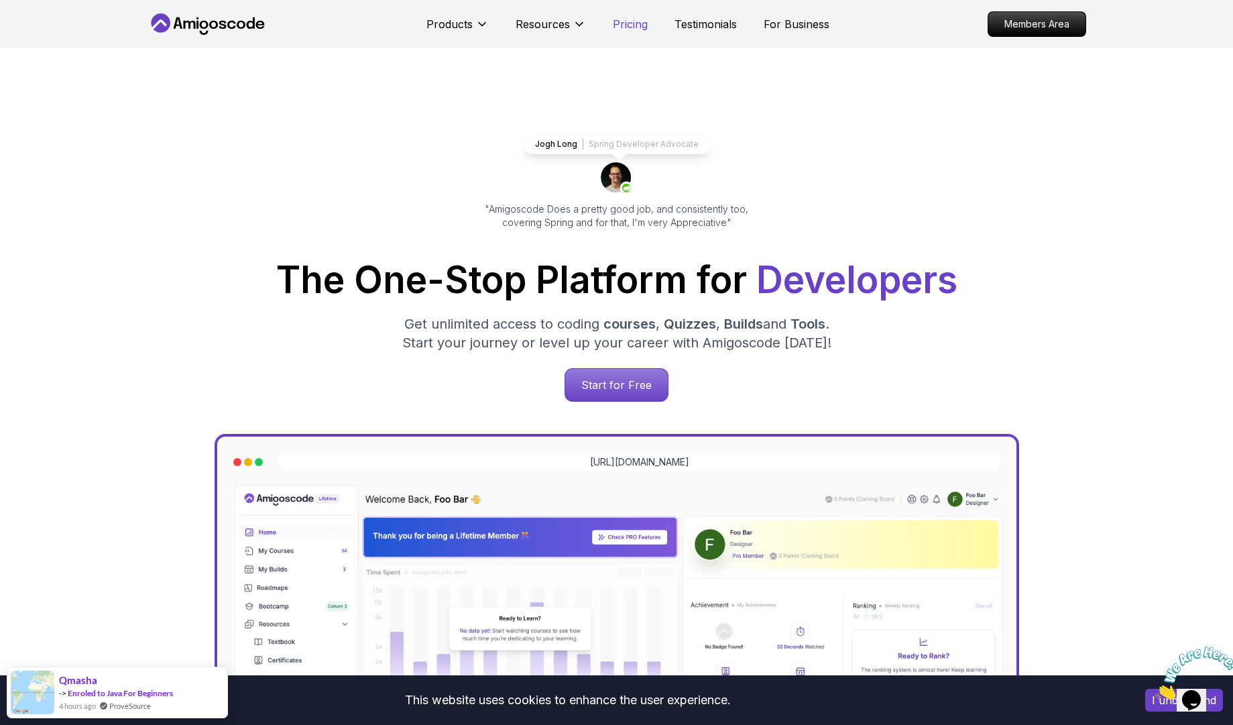
click at [626, 26] on p "Pricing" at bounding box center [630, 24] width 35 height 16
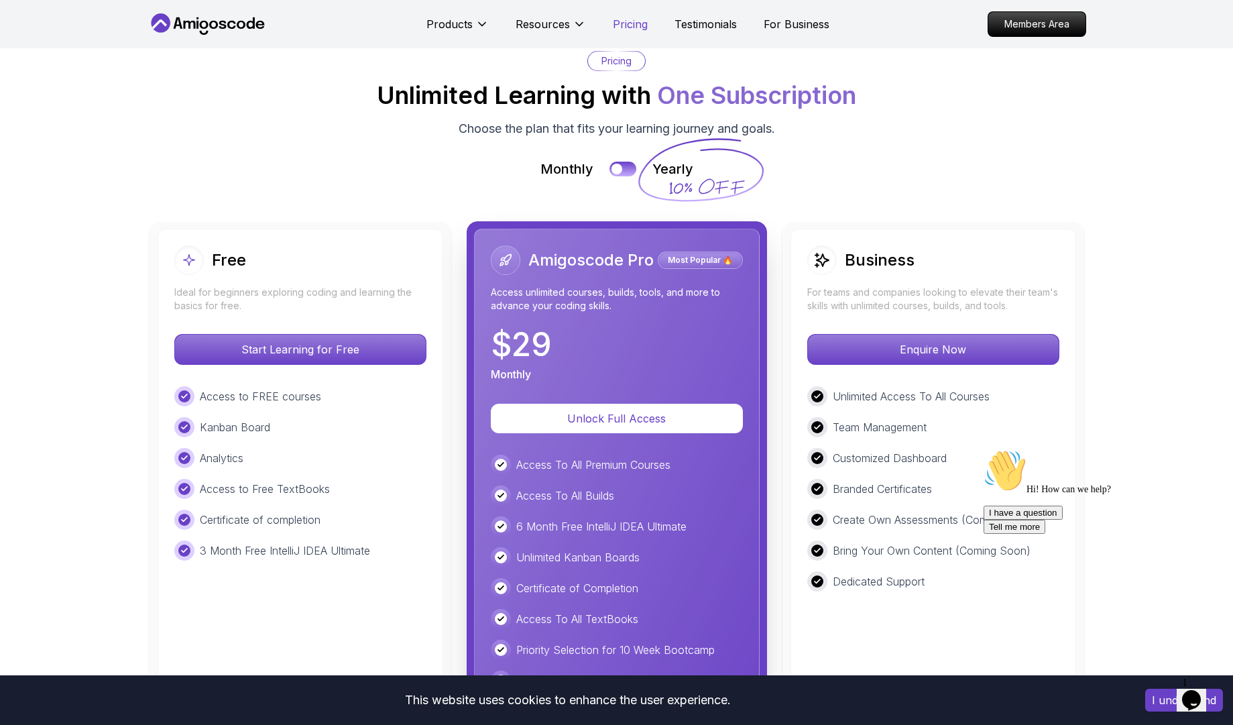
scroll to position [2948, 0]
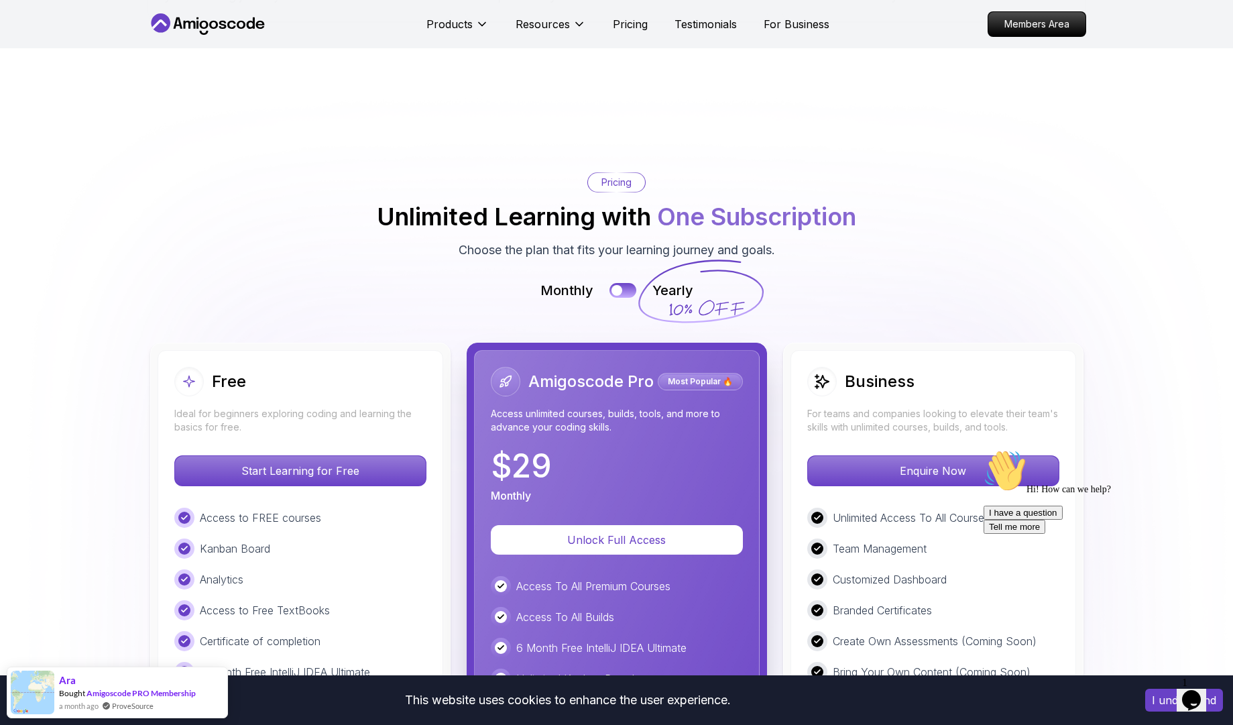
scroll to position [2810, 0]
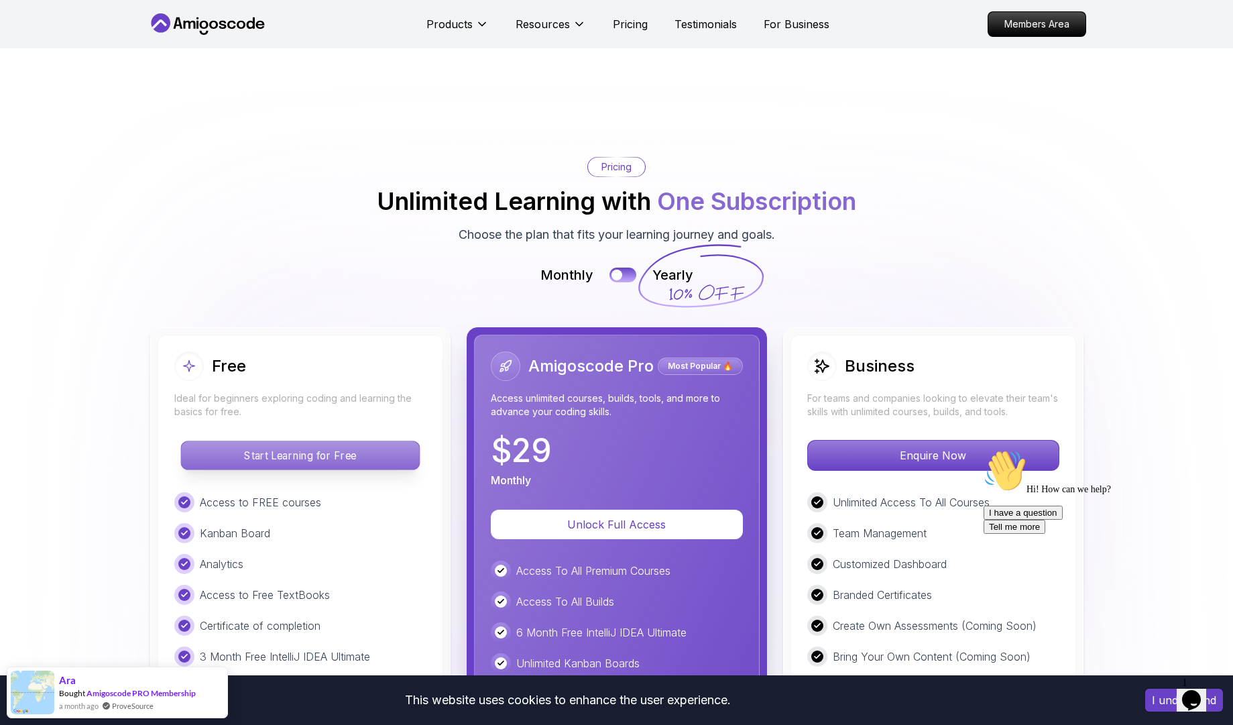
click at [311, 458] on p "Start Learning for Free" at bounding box center [300, 455] width 238 height 28
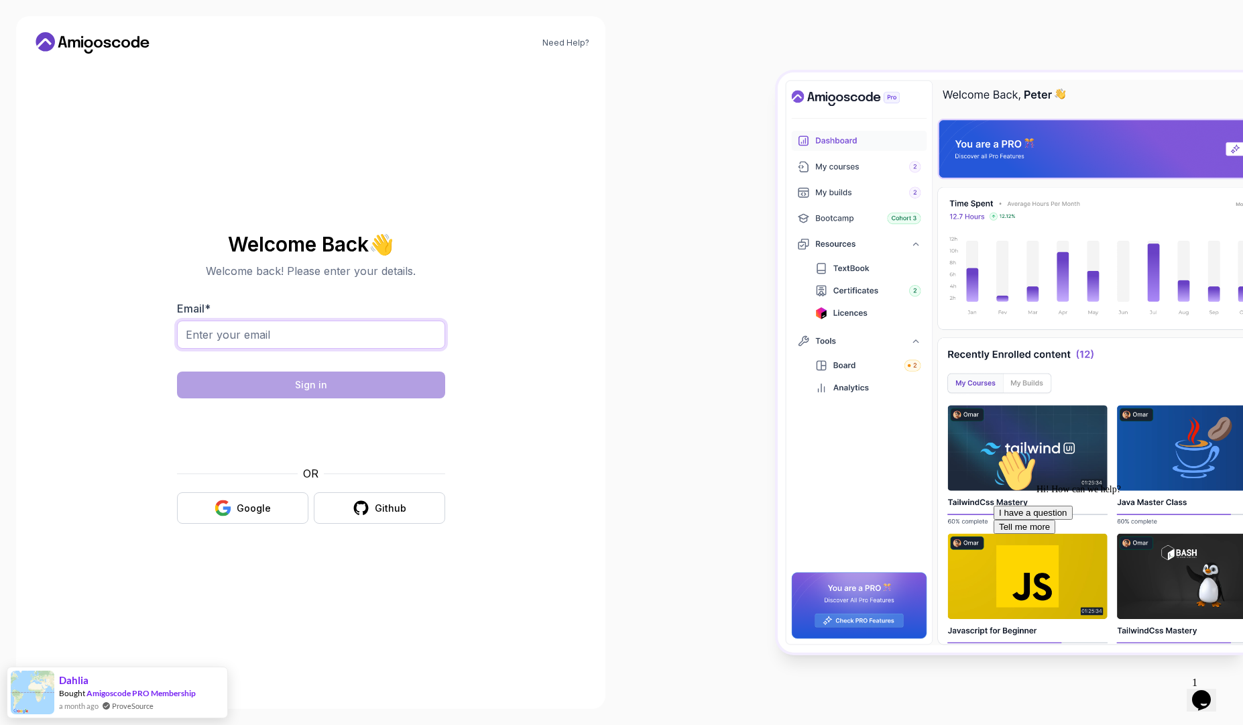
click at [357, 327] on input "Email *" at bounding box center [311, 334] width 268 height 28
type input "obadah.kiddeh66@gmail.com"
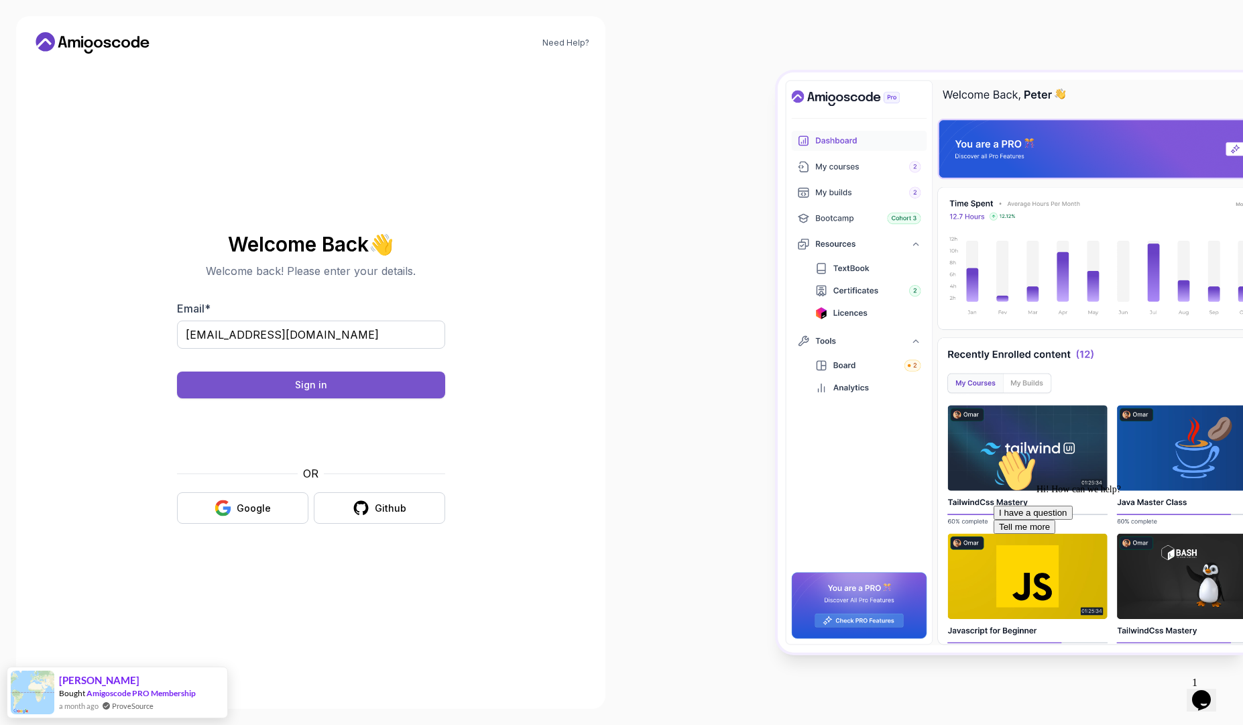
click at [393, 384] on button "Sign in" at bounding box center [311, 384] width 268 height 27
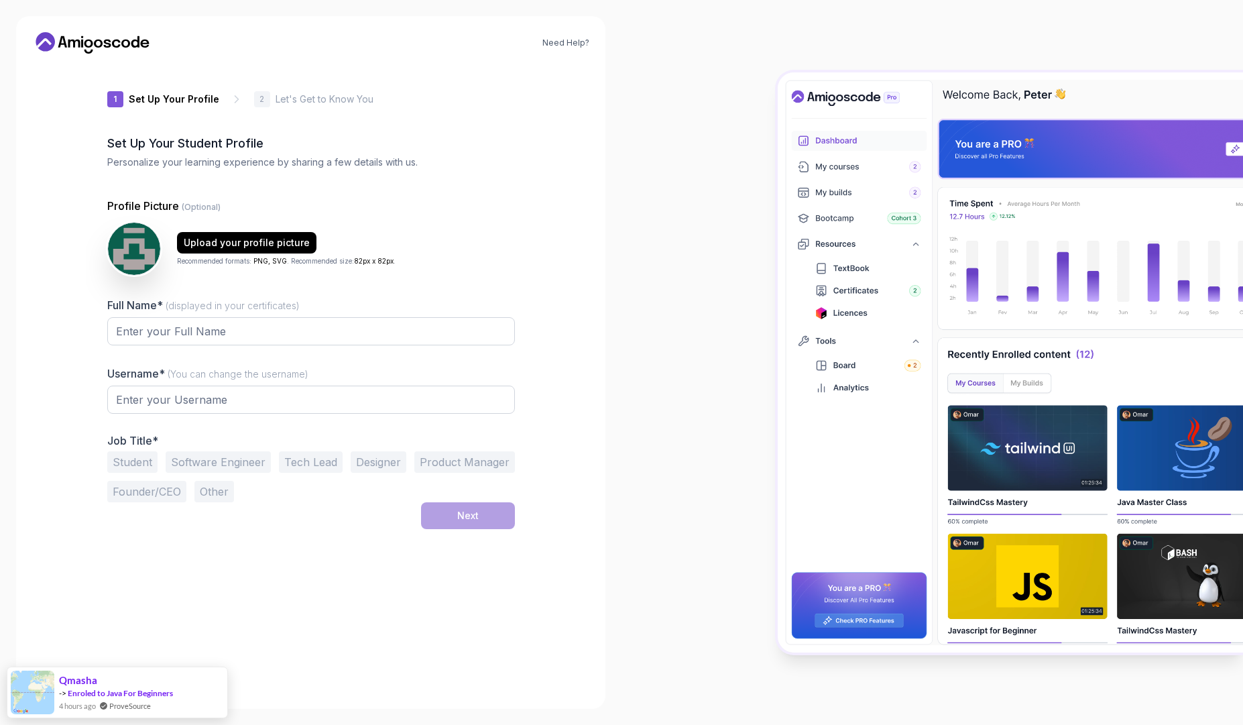
type input "eagercobrad5bc5"
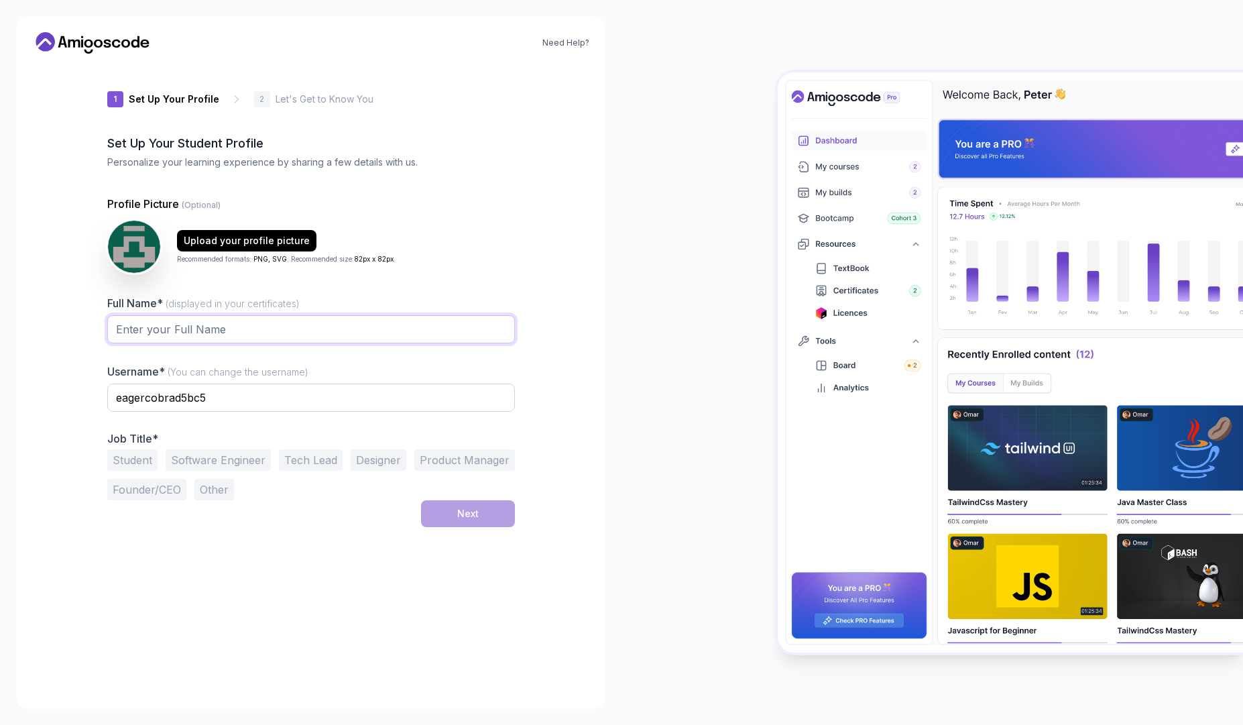
click at [182, 337] on input "Full Name* (displayed in your certificates)" at bounding box center [310, 329] width 407 height 28
click at [166, 326] on input "Full Name* (displayed in your certificates)" at bounding box center [310, 329] width 407 height 28
click at [72, 321] on div "Need Help? 1 Set Up Your Profile 1 Set Up Your Profile 2 Let's Get to Know You …" at bounding box center [310, 362] width 589 height 692
click at [140, 326] on input "Full Name* (displayed in your certificates)" at bounding box center [310, 329] width 407 height 28
type input "Mhd Oubada [PERSON_NAME]"
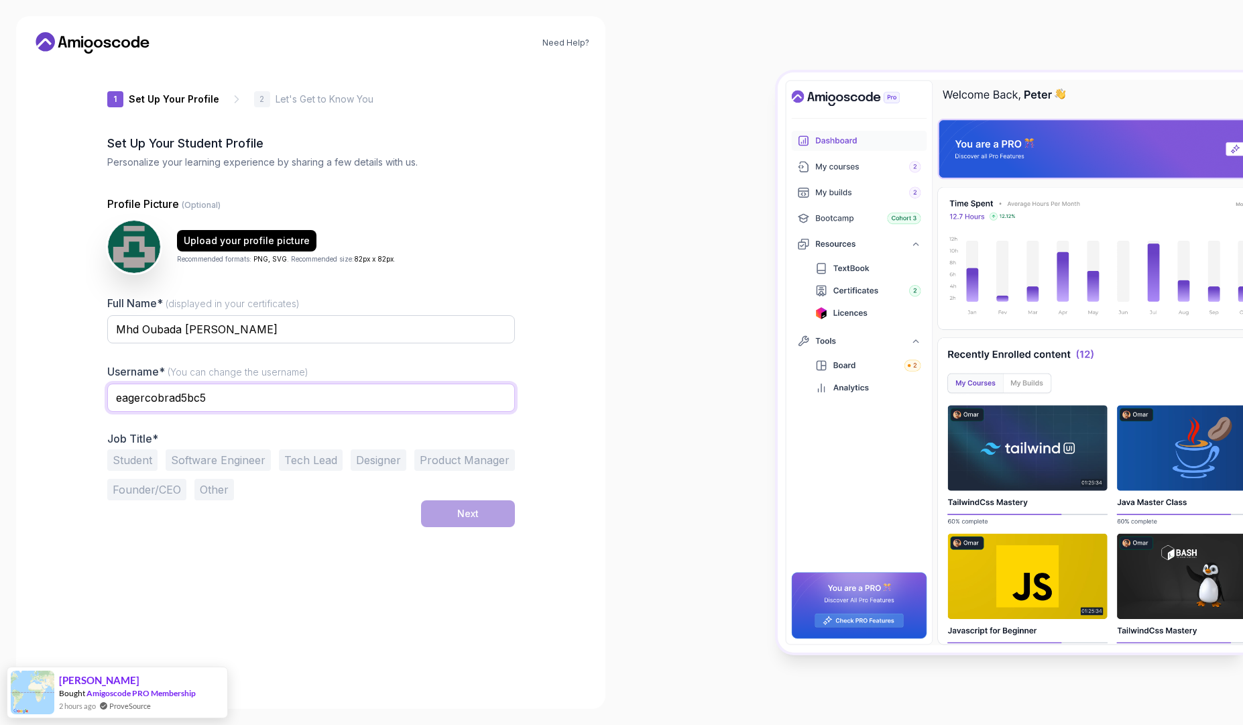
click at [241, 397] on input "eagercobrad5bc5" at bounding box center [310, 397] width 407 height 28
click at [186, 399] on input "eagercobrad5bc5" at bounding box center [310, 397] width 407 height 28
type input "bazboz99"
click at [51, 434] on div "Need Help? 1 Set Up Your Profile 1 Set Up Your Profile 2 Let's Get to Know You …" at bounding box center [310, 362] width 589 height 692
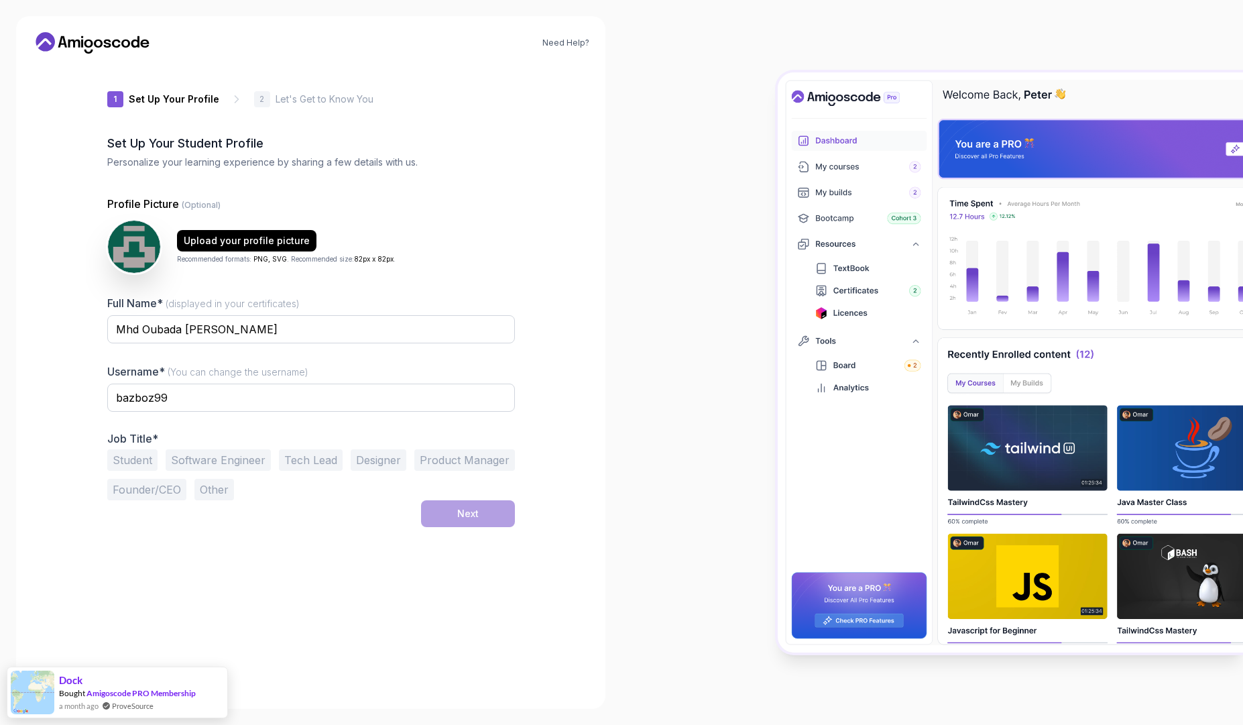
click at [135, 458] on button "Student" at bounding box center [132, 459] width 50 height 21
click at [191, 462] on button "Software Engineer" at bounding box center [218, 459] width 105 height 21
click at [151, 461] on button "Student" at bounding box center [132, 459] width 50 height 21
click at [460, 519] on div "Next" at bounding box center [467, 513] width 21 height 13
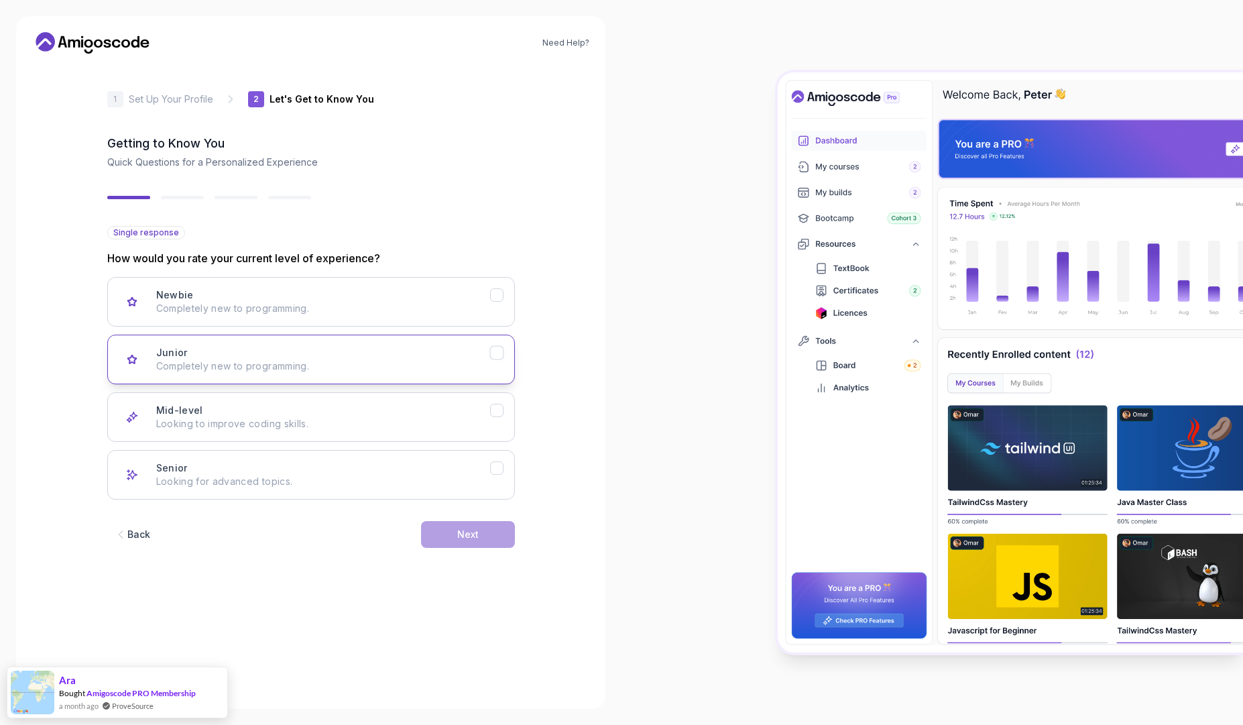
click at [314, 357] on div "Junior Completely new to programming." at bounding box center [323, 359] width 334 height 27
click at [347, 414] on div "Mid-level Looking to improve coding skills." at bounding box center [323, 416] width 334 height 27
click at [328, 353] on div "Junior Completely new to programming." at bounding box center [323, 359] width 334 height 27
click at [355, 425] on p "Looking to improve coding skills." at bounding box center [323, 423] width 334 height 13
click at [457, 534] on div "Next" at bounding box center [467, 533] width 21 height 13
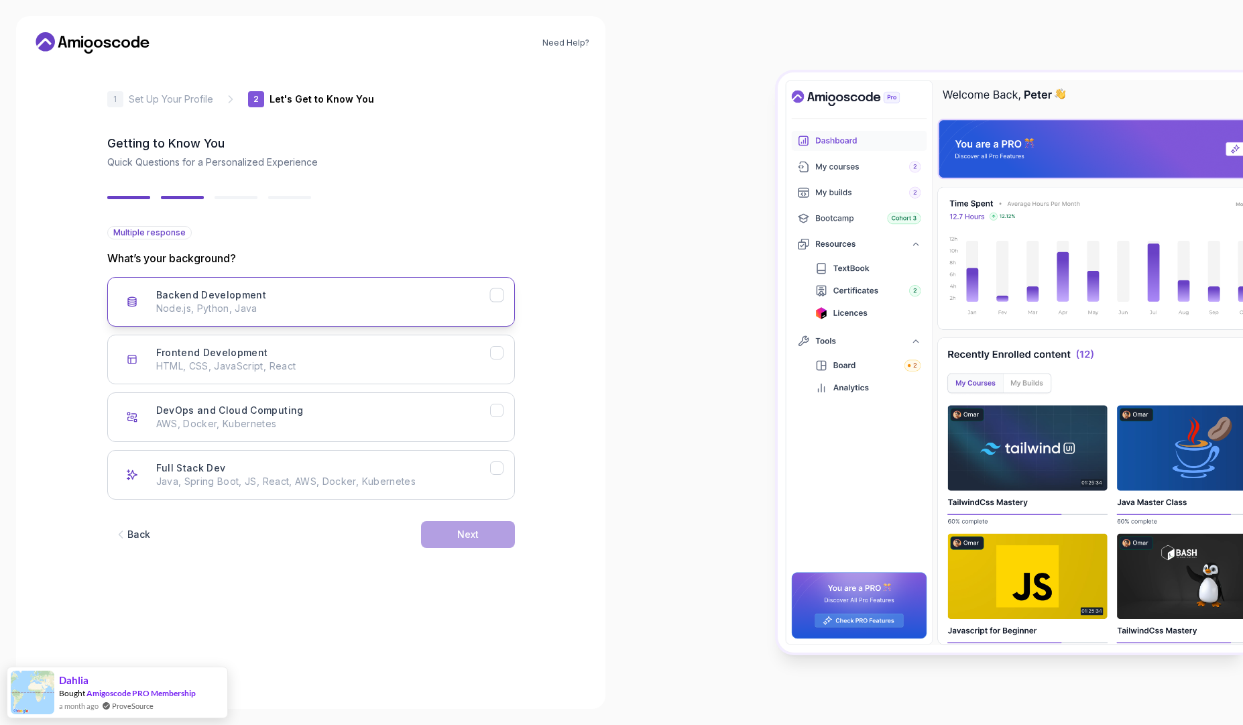
click at [318, 310] on p "Node.js, Python, Java" at bounding box center [323, 308] width 334 height 13
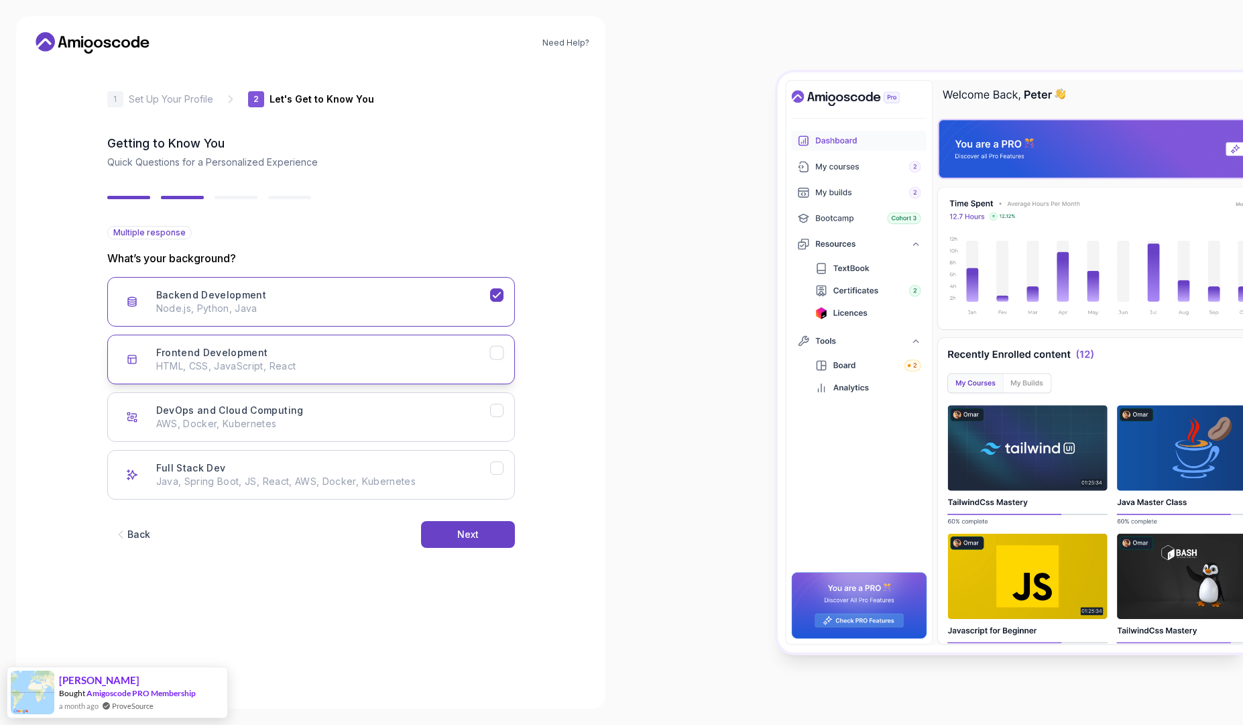
click at [314, 361] on p "HTML, CSS, JavaScript, React" at bounding box center [323, 365] width 334 height 13
click at [318, 406] on div "DevOps and Cloud Computing AWS, Docker, Kubernetes" at bounding box center [323, 416] width 334 height 27
click at [330, 487] on p "Java, Spring Boot, JS, React, AWS, Docker, Kubernetes" at bounding box center [323, 481] width 334 height 13
click at [291, 359] on div "Frontend Development HTML, CSS, JavaScript, React" at bounding box center [323, 359] width 334 height 27
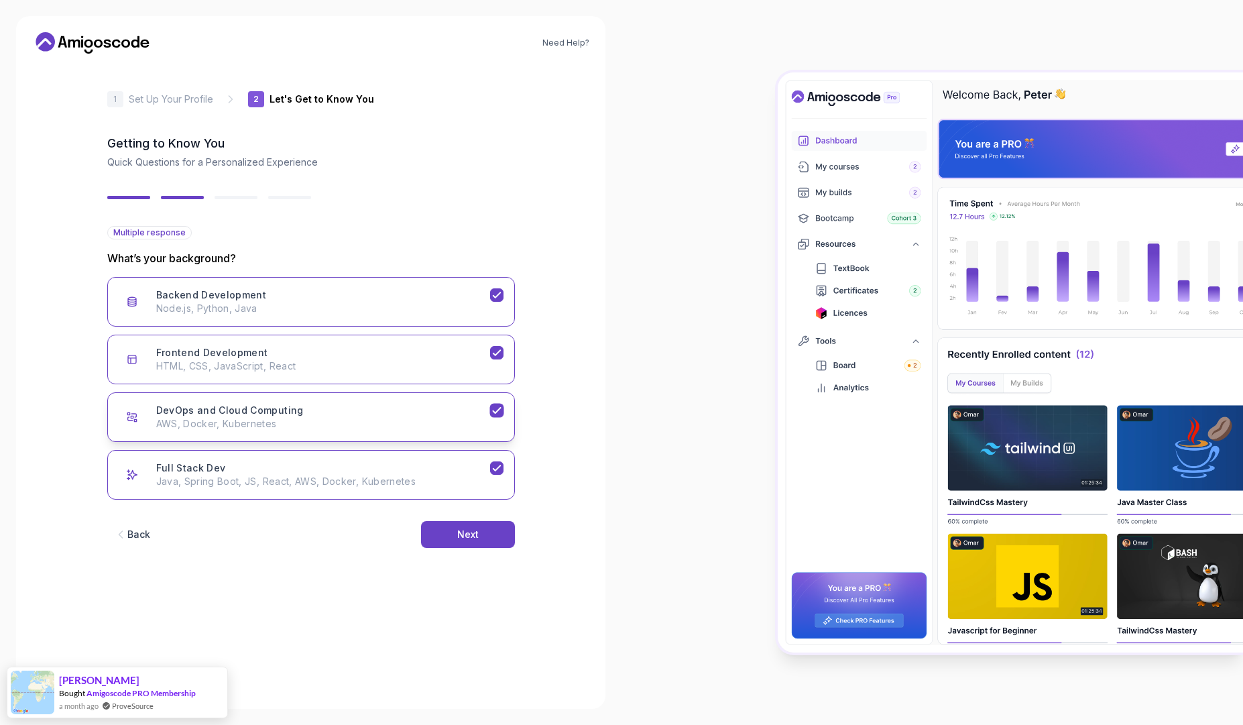
click at [300, 429] on p "AWS, Docker, Kubernetes" at bounding box center [323, 423] width 334 height 13
click at [306, 465] on div "Full Stack Dev Java, Spring Boot, JS, React, AWS, Docker, Kubernetes" at bounding box center [323, 474] width 334 height 27
click at [475, 540] on div "Next" at bounding box center [467, 533] width 21 height 13
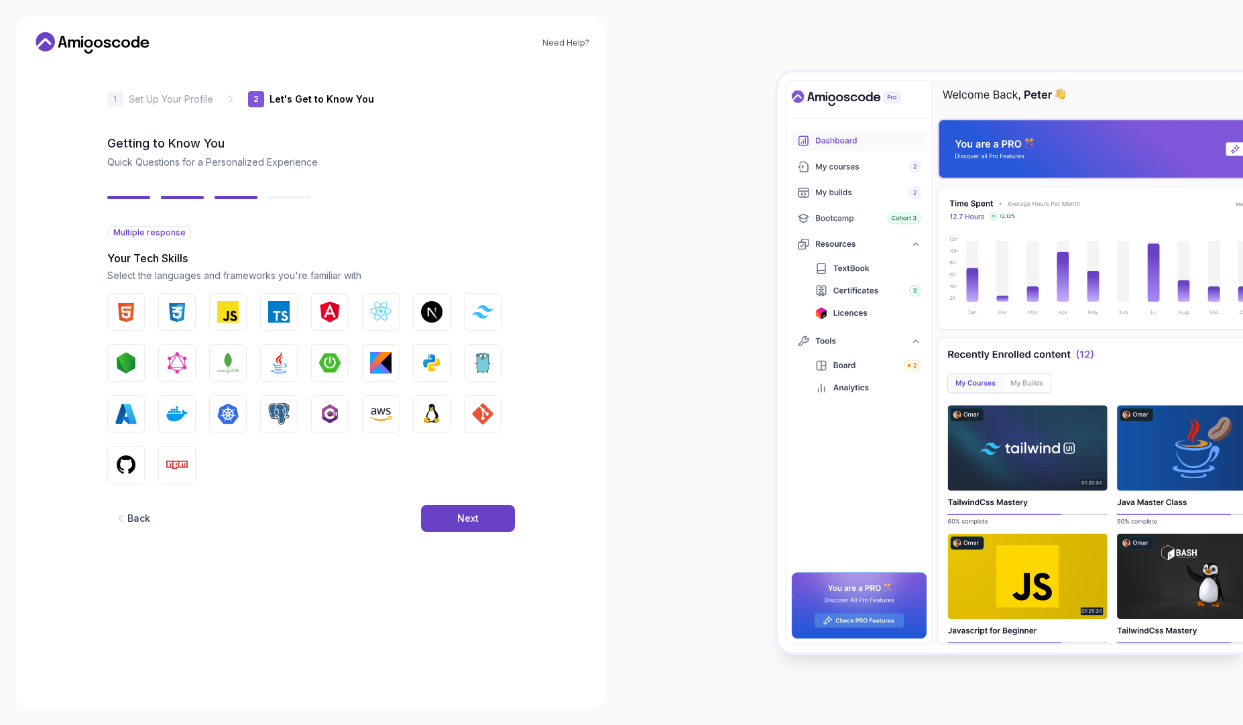
click at [155, 306] on div "HTML CSS JavaScript TypeScript Angular React.js Next.js Tailwind CSS Node.js Gr…" at bounding box center [310, 388] width 407 height 190
click at [123, 304] on img "button" at bounding box center [125, 311] width 21 height 21
click at [164, 302] on button "CSS" at bounding box center [177, 312] width 38 height 38
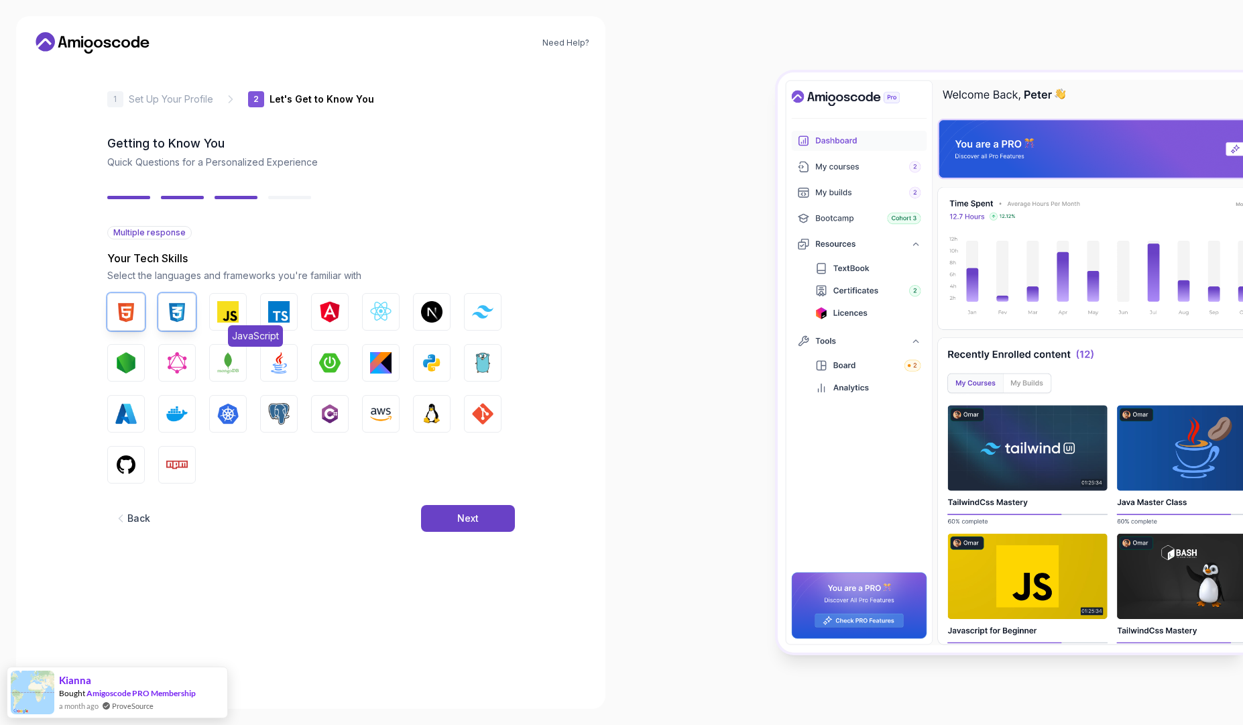
click at [229, 307] on img "button" at bounding box center [227, 311] width 21 height 21
click at [126, 358] on img "button" at bounding box center [125, 362] width 21 height 21
click at [449, 365] on button "Python" at bounding box center [432, 363] width 38 height 38
click at [442, 418] on button "Linux" at bounding box center [432, 414] width 38 height 38
click at [483, 413] on img "button" at bounding box center [482, 413] width 21 height 21
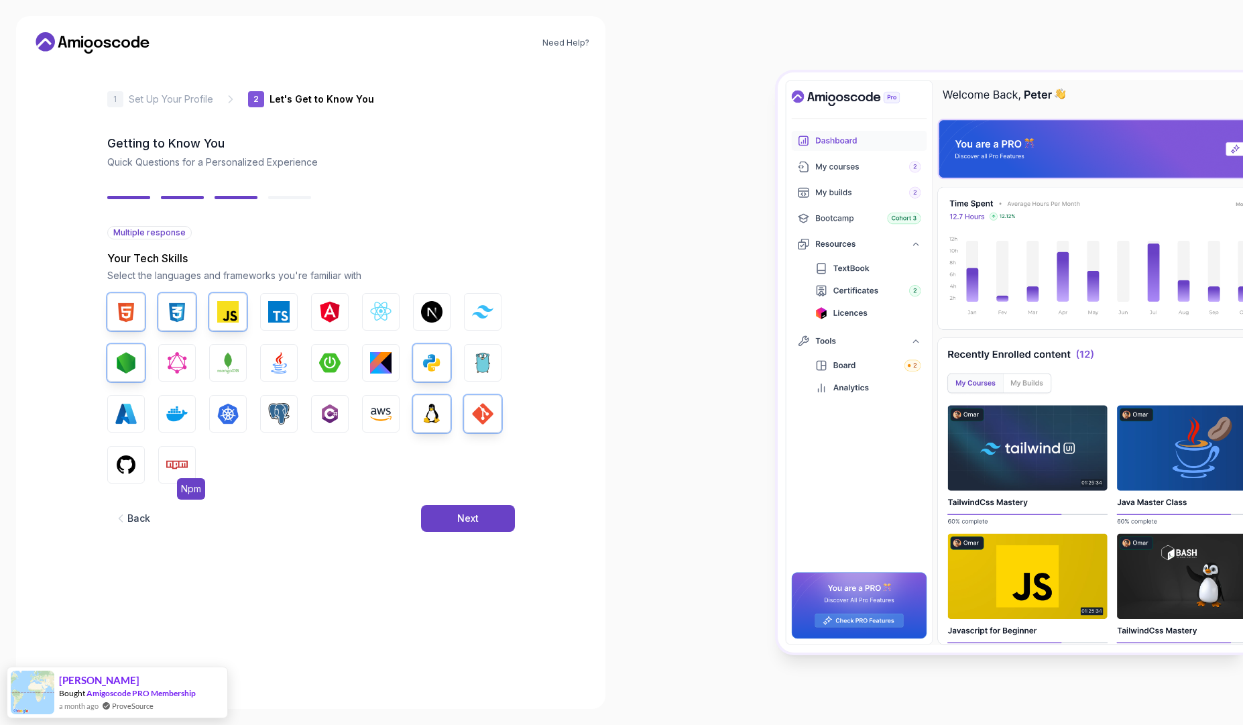
click at [170, 465] on img "button" at bounding box center [176, 464] width 21 height 21
click at [139, 461] on button "GitHub" at bounding box center [126, 465] width 38 height 38
click at [483, 521] on button "Next" at bounding box center [468, 518] width 94 height 27
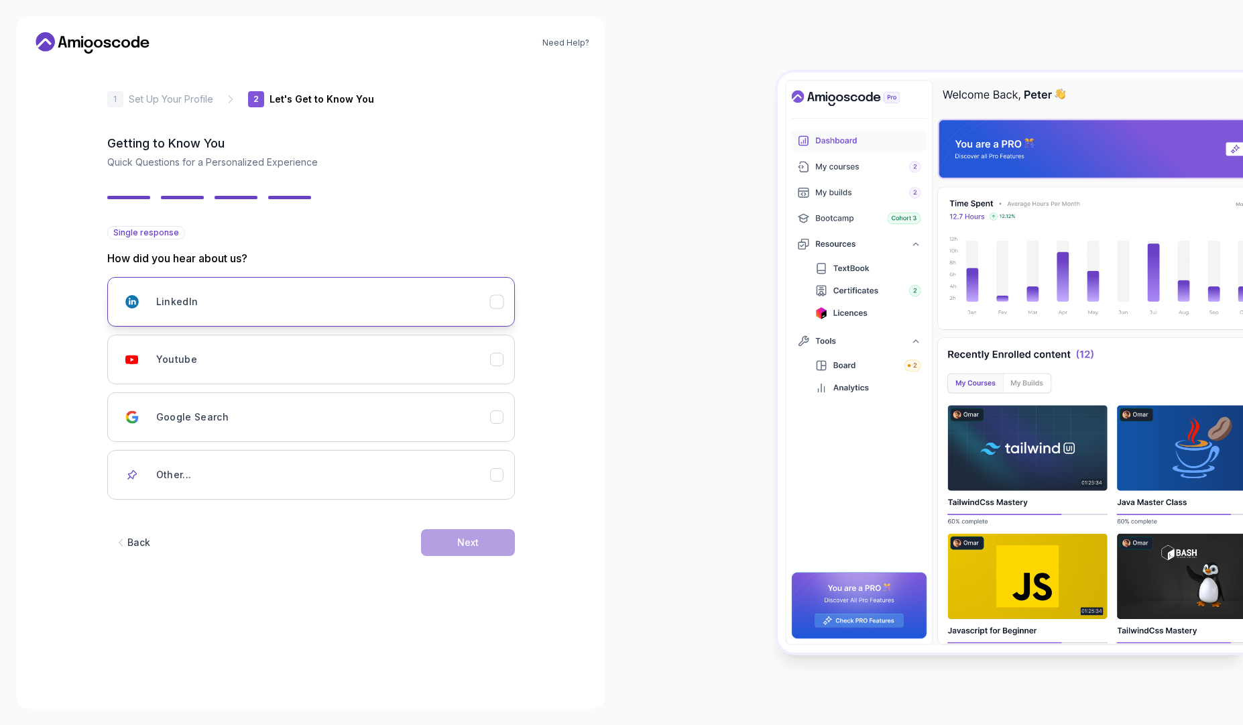
click at [379, 312] on div "LinkedIn" at bounding box center [323, 301] width 334 height 27
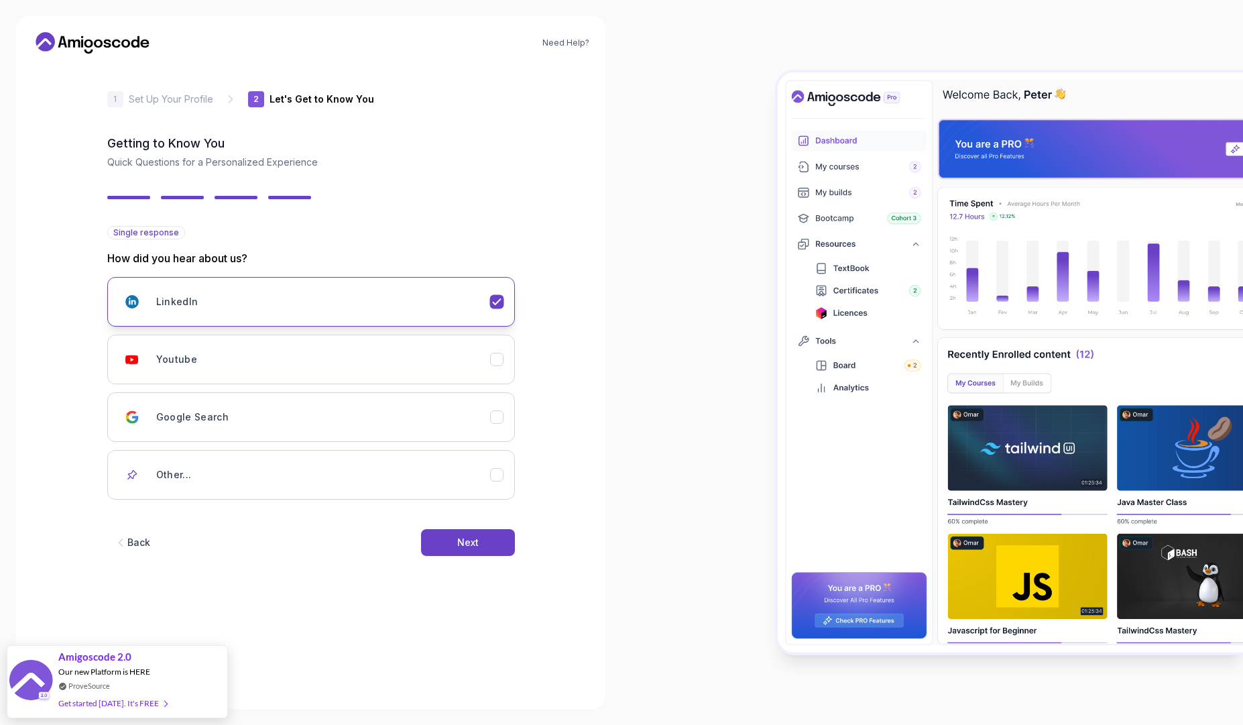
click at [400, 312] on div "LinkedIn" at bounding box center [323, 301] width 334 height 27
click at [397, 357] on div "Youtube" at bounding box center [323, 359] width 334 height 27
click at [446, 548] on button "Next" at bounding box center [468, 542] width 94 height 27
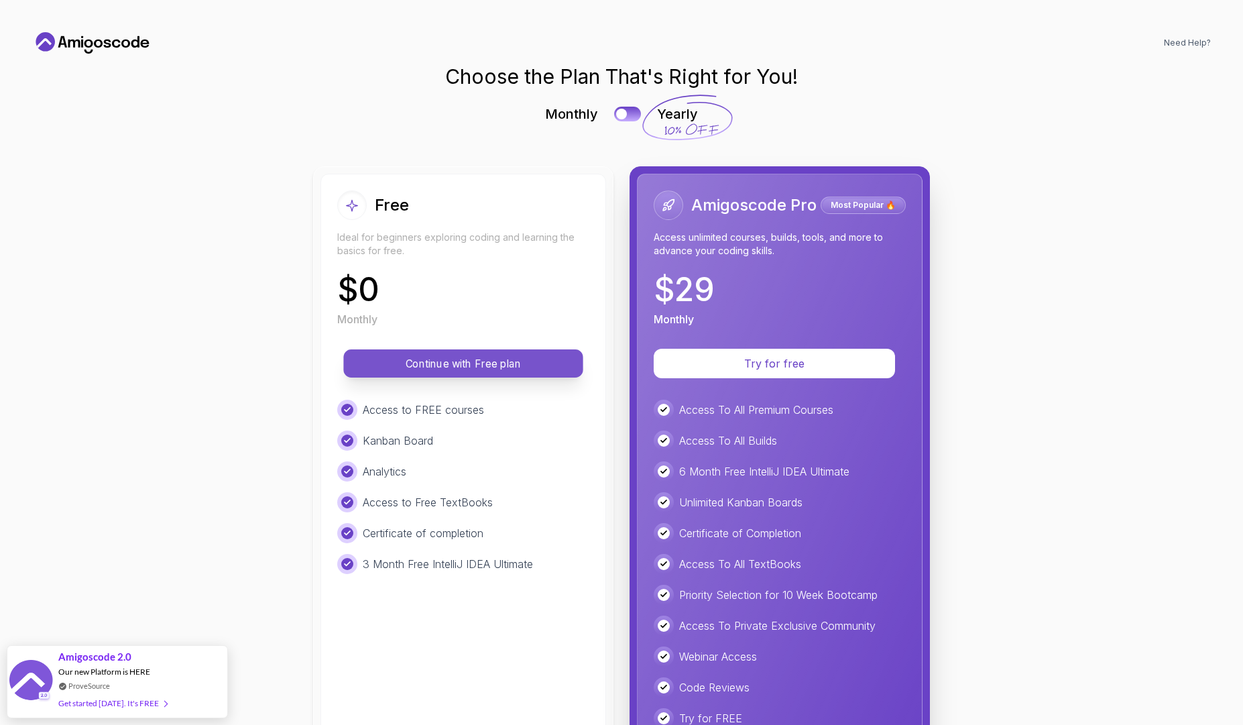
click at [491, 371] on button "Continue with Free plan" at bounding box center [462, 363] width 239 height 28
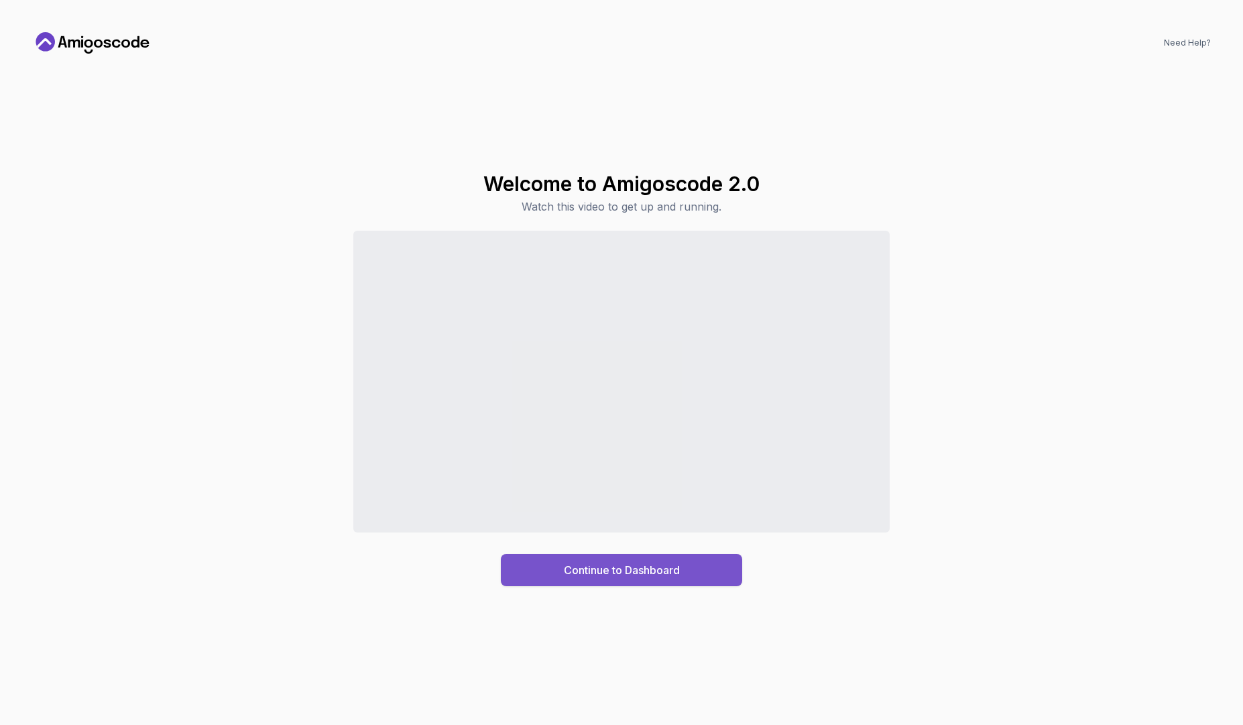
click at [695, 569] on button "Continue to Dashboard" at bounding box center [621, 570] width 241 height 32
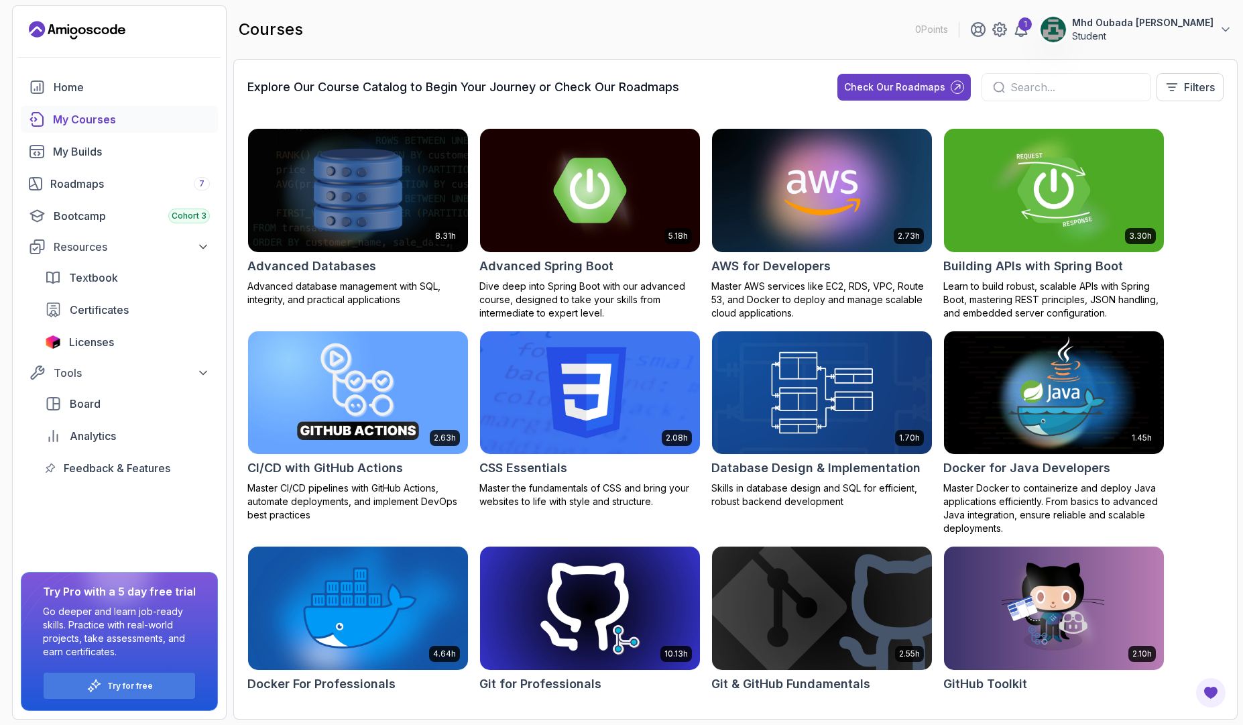
click at [99, 123] on div "My Courses" at bounding box center [131, 119] width 157 height 16
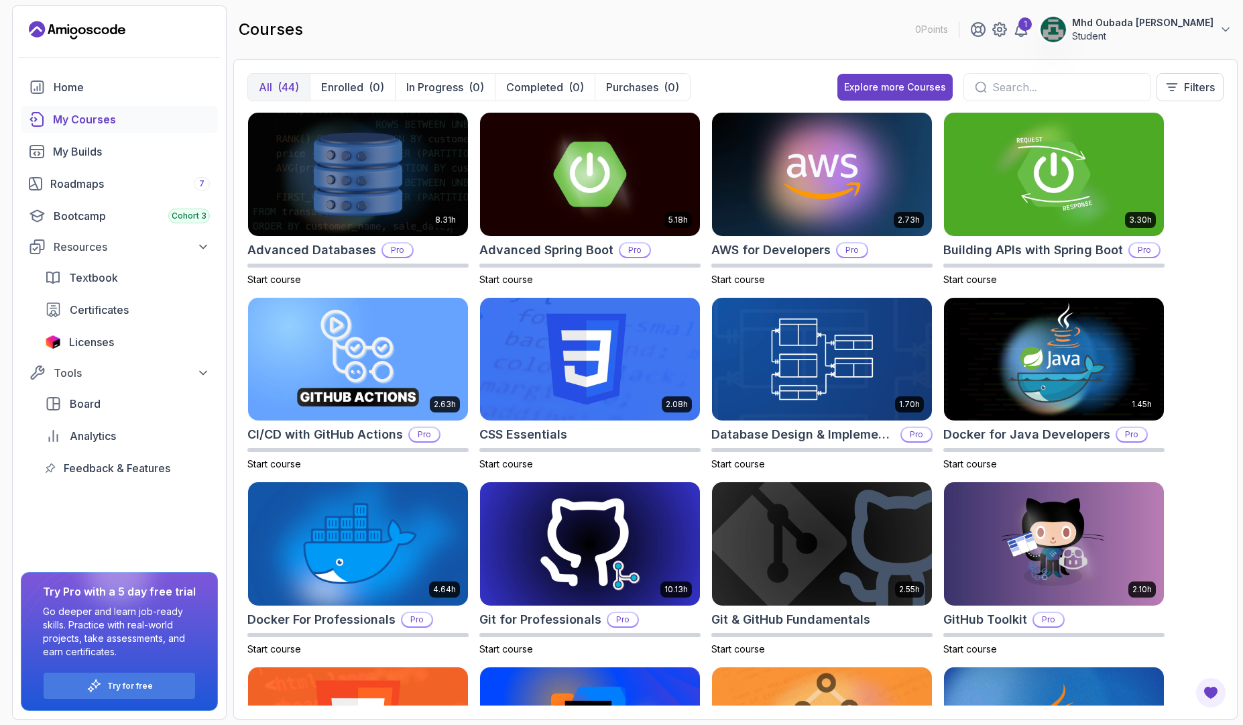
drag, startPoint x: 1072, startPoint y: 99, endPoint x: 1067, endPoint y: 85, distance: 14.2
click at [1067, 85] on div at bounding box center [1057, 87] width 188 height 28
click at [1067, 85] on input "text" at bounding box center [1065, 87] width 147 height 16
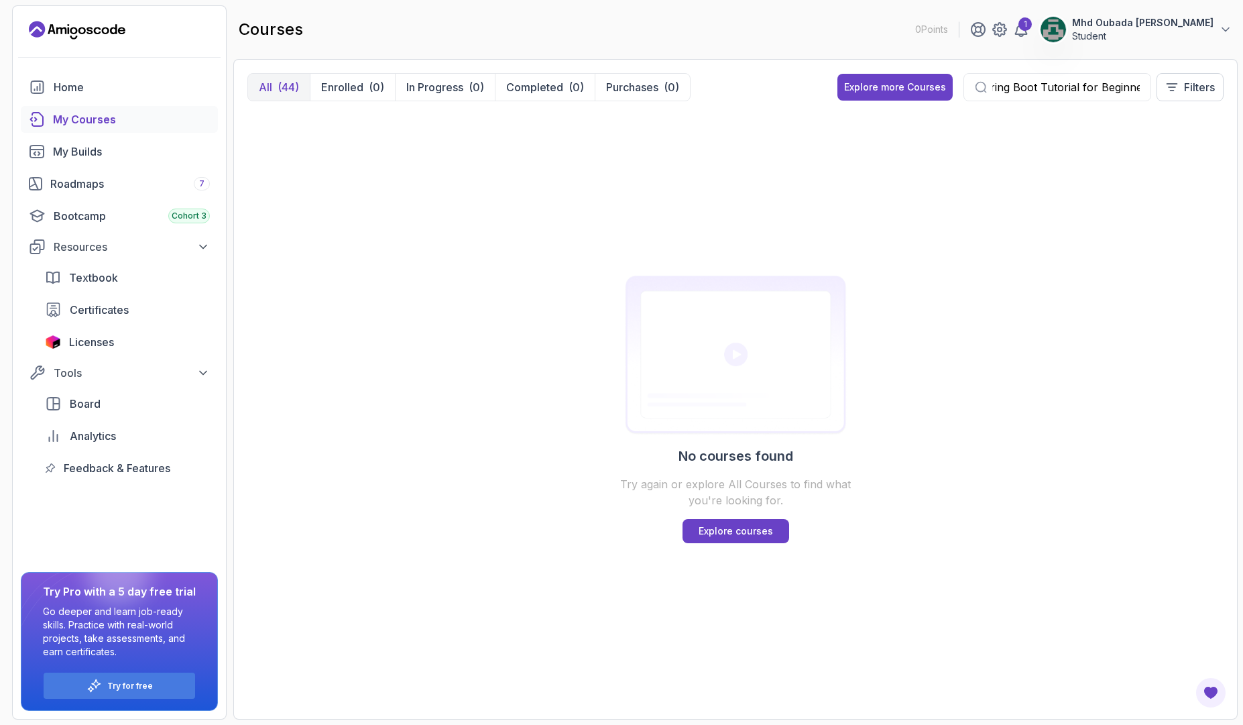
scroll to position [0, 20]
click at [1107, 76] on div "Spring Boot Tutorial for Beginner" at bounding box center [1057, 87] width 188 height 28
click at [1104, 87] on input "Spring Boot Tutorial for Beginner" at bounding box center [1065, 87] width 147 height 16
click at [1058, 92] on input "Spring Boot Tutorial for Beginner" at bounding box center [1065, 87] width 147 height 16
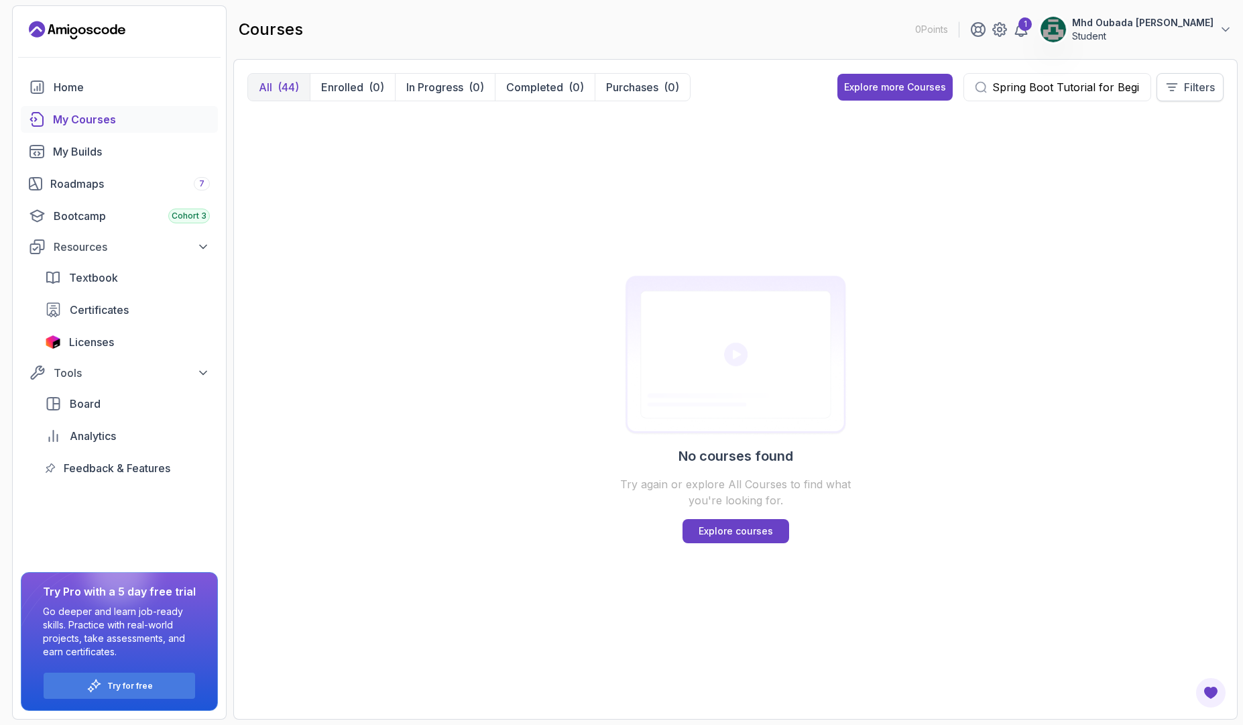
scroll to position [0, 16]
drag, startPoint x: 1056, startPoint y: 87, endPoint x: 1193, endPoint y: 92, distance: 137.5
click at [1193, 92] on div "Spring Boot Tutorial for Beginner Filters" at bounding box center [1093, 87] width 260 height 28
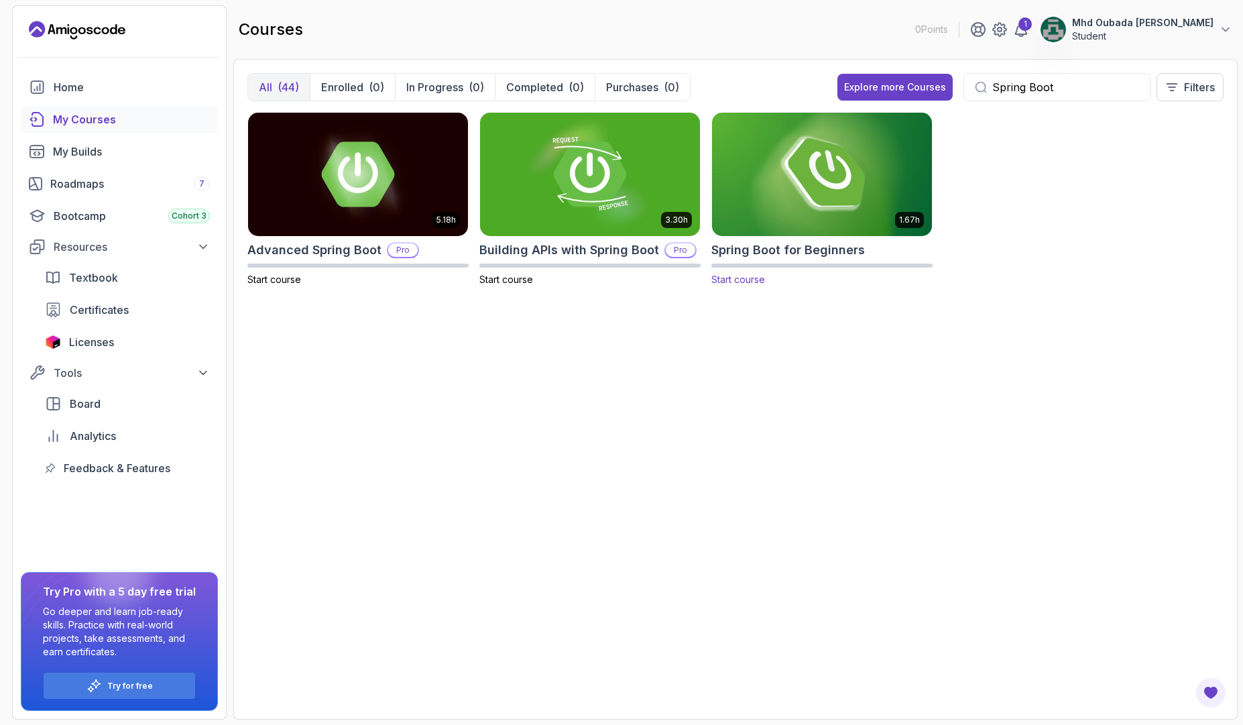
type input "Spring Boot"
click at [786, 200] on img at bounding box center [821, 173] width 231 height 129
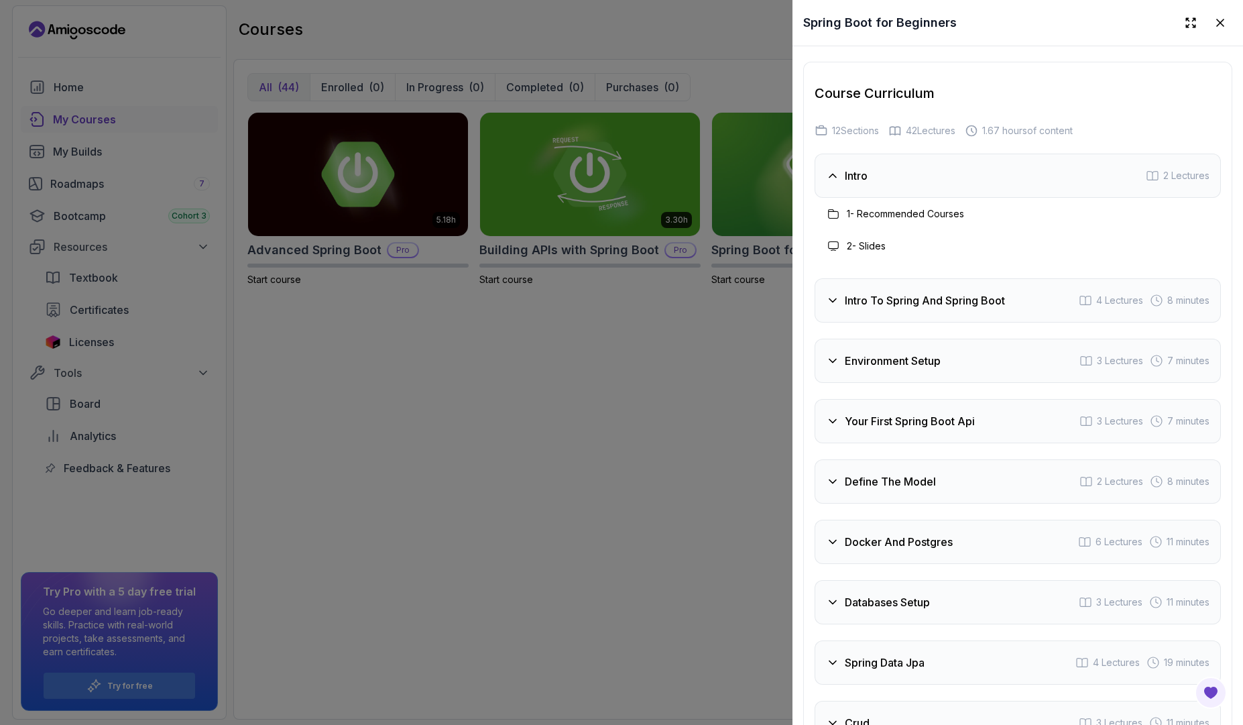
scroll to position [2068, 0]
